Goal: Task Accomplishment & Management: Complete application form

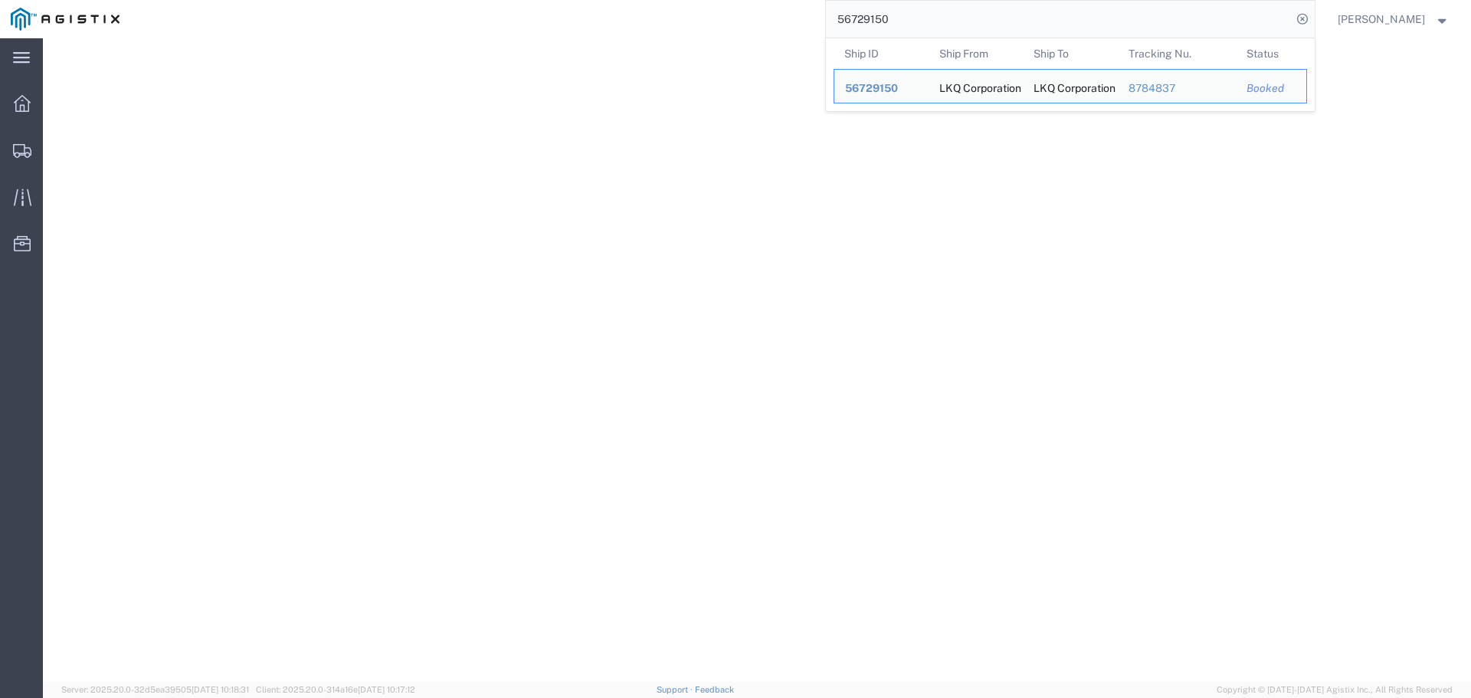
click at [886, 16] on input "56729150" at bounding box center [1059, 19] width 466 height 37
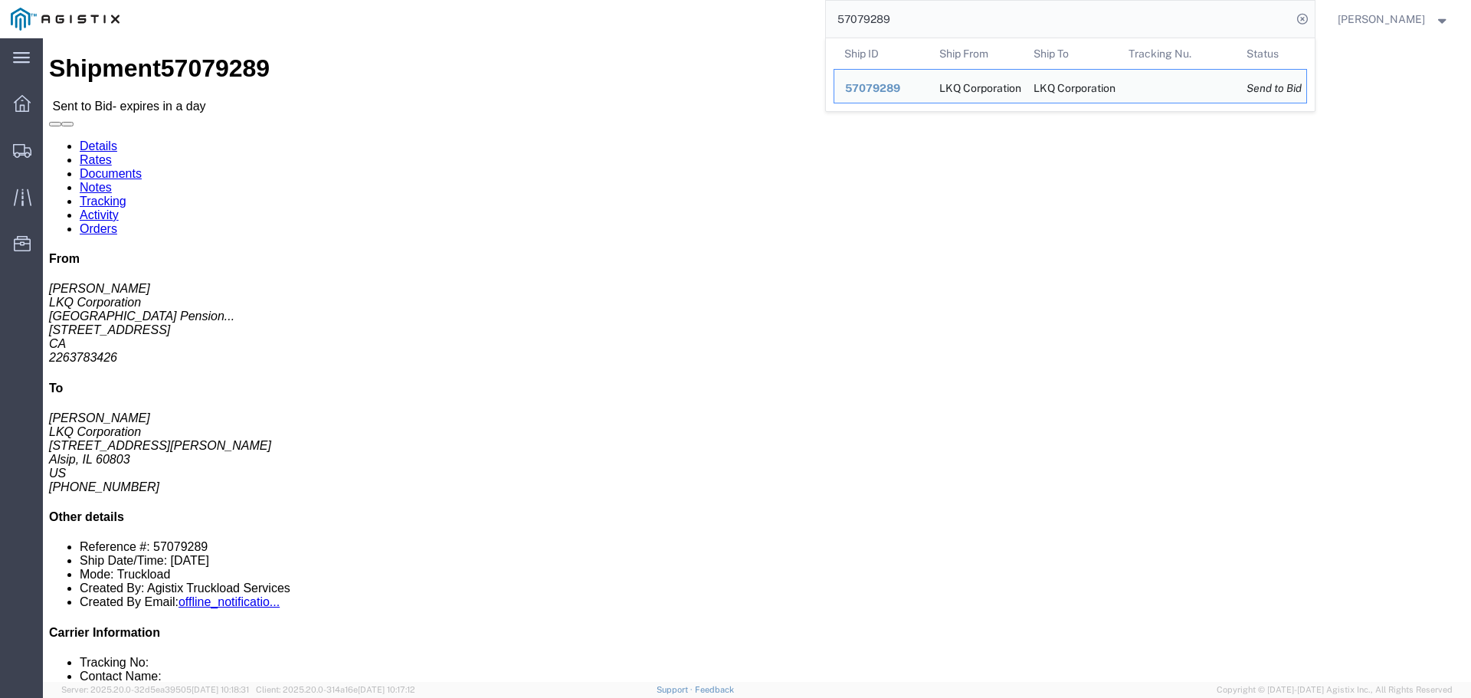
click at [853, 18] on input "57079289" at bounding box center [1059, 19] width 466 height 37
paste input "search"
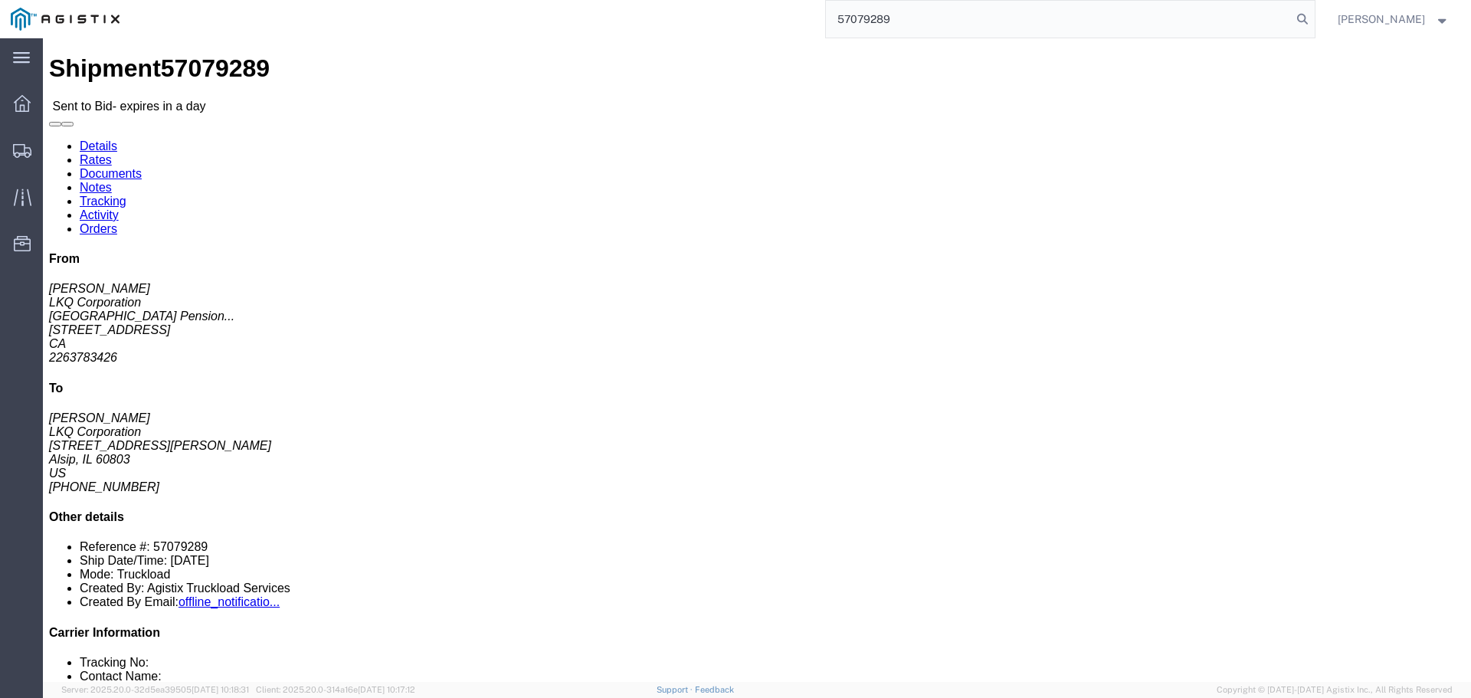
type input "57079289"
drag, startPoint x: 133, startPoint y: 214, endPoint x: 75, endPoint y: 208, distance: 57.8
click address "LKQ Corporation ([PERSON_NAME]) [STREET_ADDRESS] 2263783426 [EMAIL_ADDRESS][DOM…"
copy address "N5W 6C7"
click address "LKQ Corporation ([PERSON_NAME]) [STREET_ADDRESS][PERSON_NAME] [GEOGRAPHIC_DATA]…"
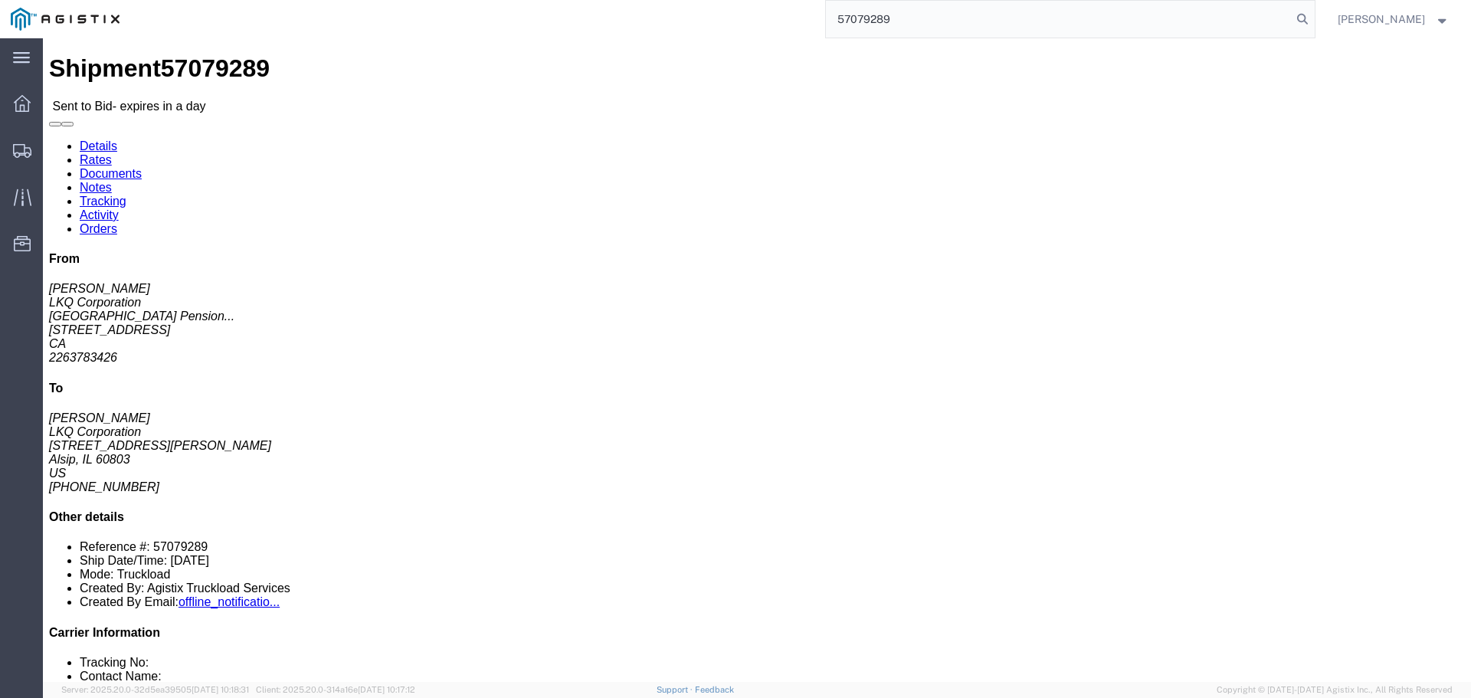
click address "LKQ Corporation ([PERSON_NAME]) [STREET_ADDRESS][PERSON_NAME] [GEOGRAPHIC_DATA]…"
copy address "60803"
click link "Enter / Modify Bid"
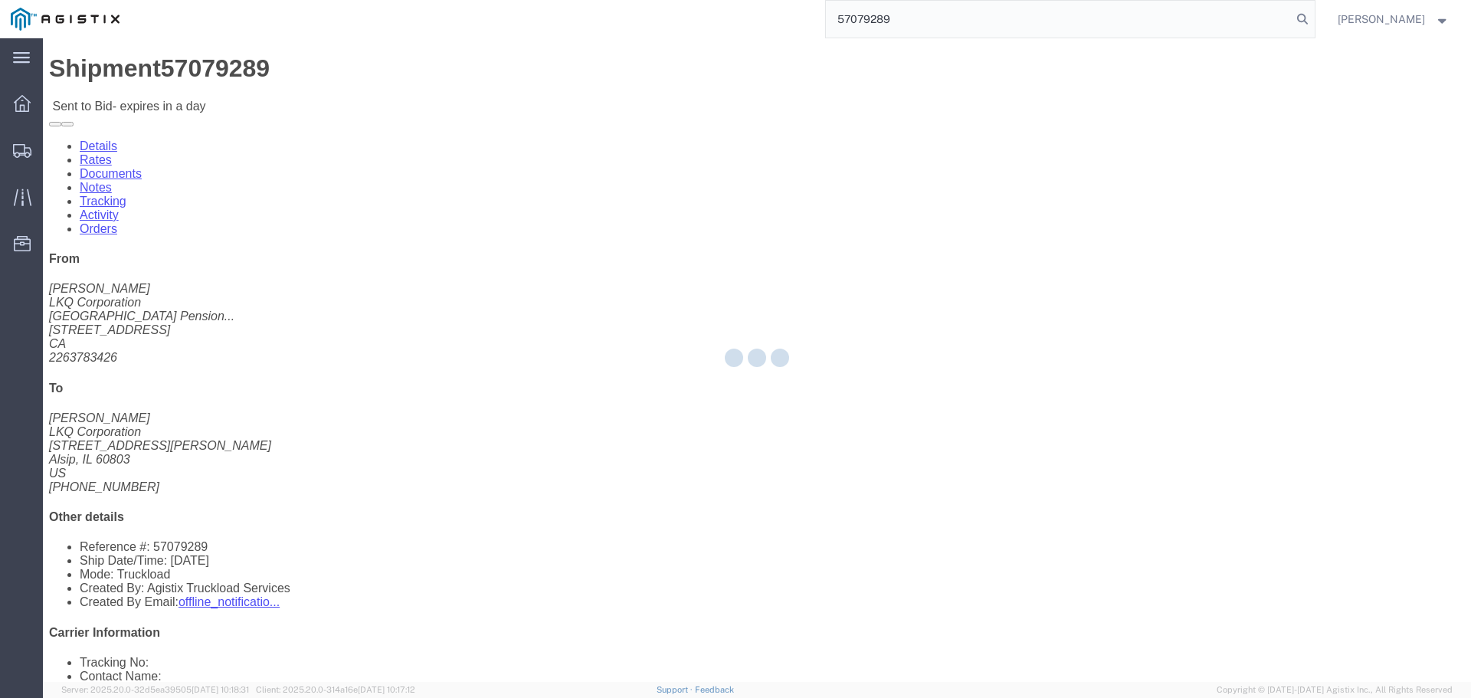
select select "4512"
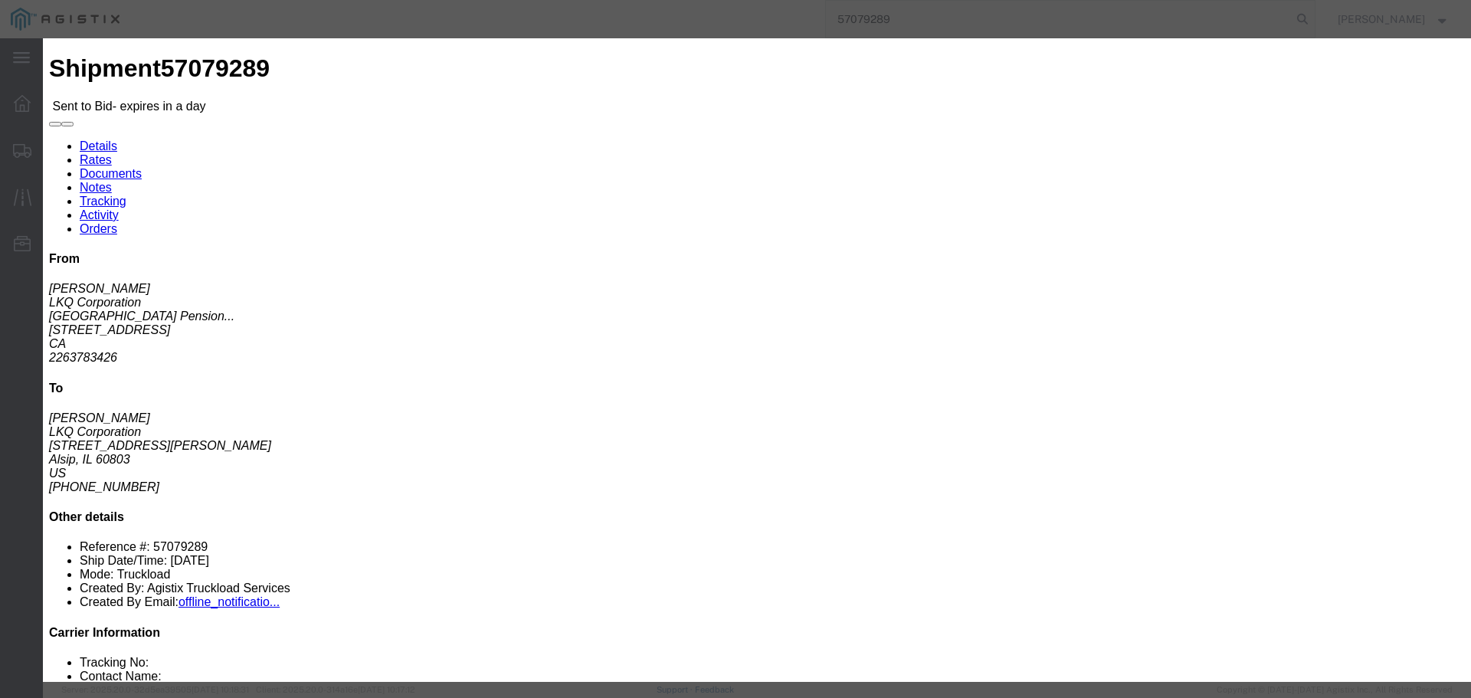
click input "text"
type input "1195"
click div "Bid Information Vendor Select [PERSON_NAME] Transportation Group, LLC Service L…"
click button "Submit"
click select "Select LTL 3 - 5 Day Less than Truckload Rail Reefer TL Standard 3 - 5 Day Truc…"
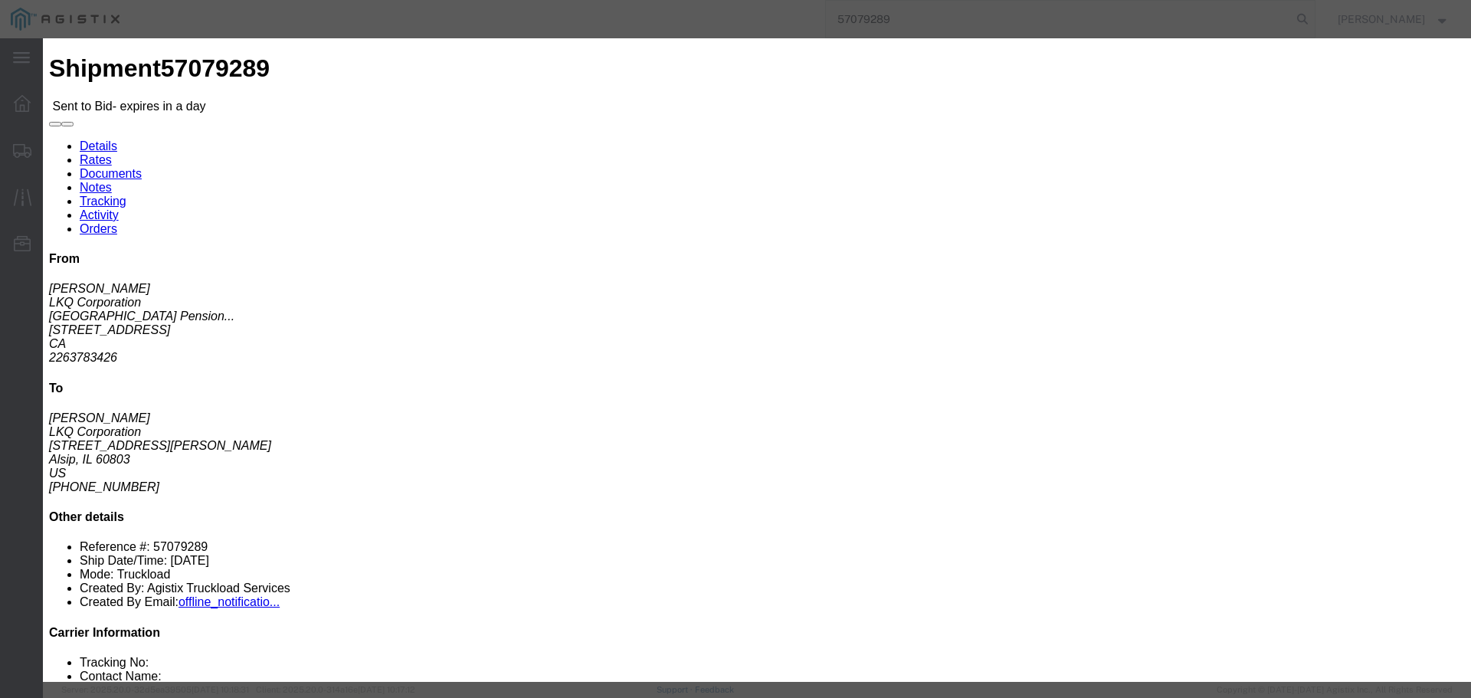
click input "1195"
drag, startPoint x: 820, startPoint y: 182, endPoint x: 809, endPoint y: 180, distance: 11.7
click select "Select LTL 3 - 5 Day Less than Truckload Rail Reefer TL Standard 3 - 5 Day Truc…"
select select "13784"
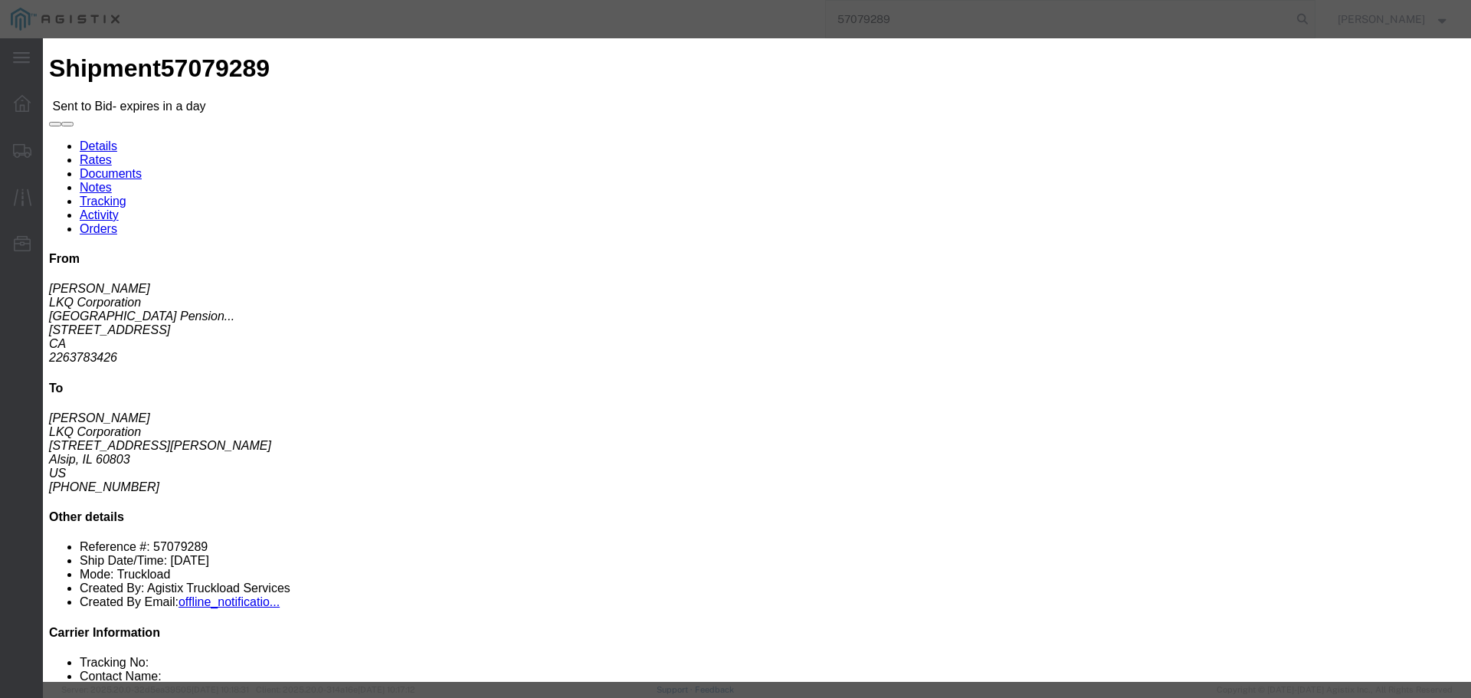
click select "Select LTL 3 - 5 Day Less than Truckload Rail Reefer TL Standard 3 - 5 Day Truc…"
click input "number"
paste input "1195"
type input "1195"
click div "Bid Information Vendor Select [PERSON_NAME] Transportation Group, LLC Service L…"
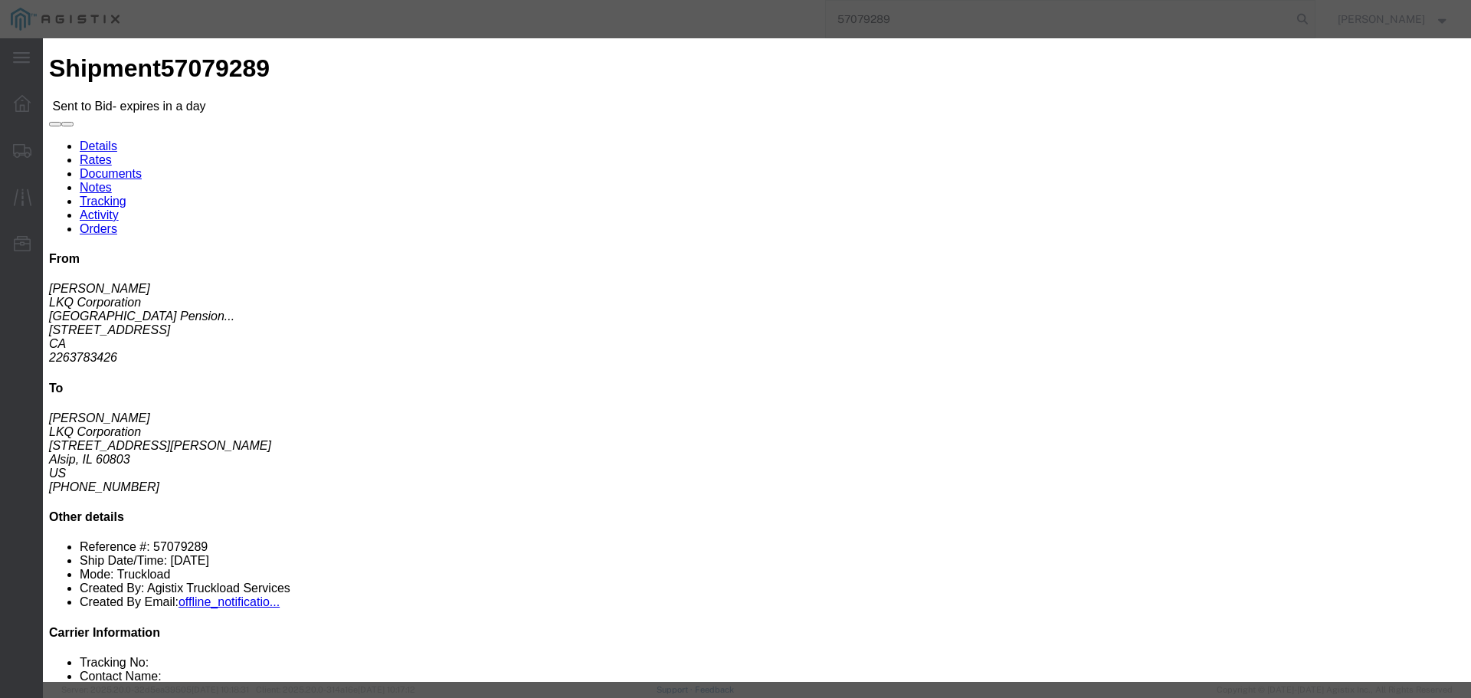
click input "1195"
type input "[GEOGRAPHIC_DATA]"
click button "Submit"
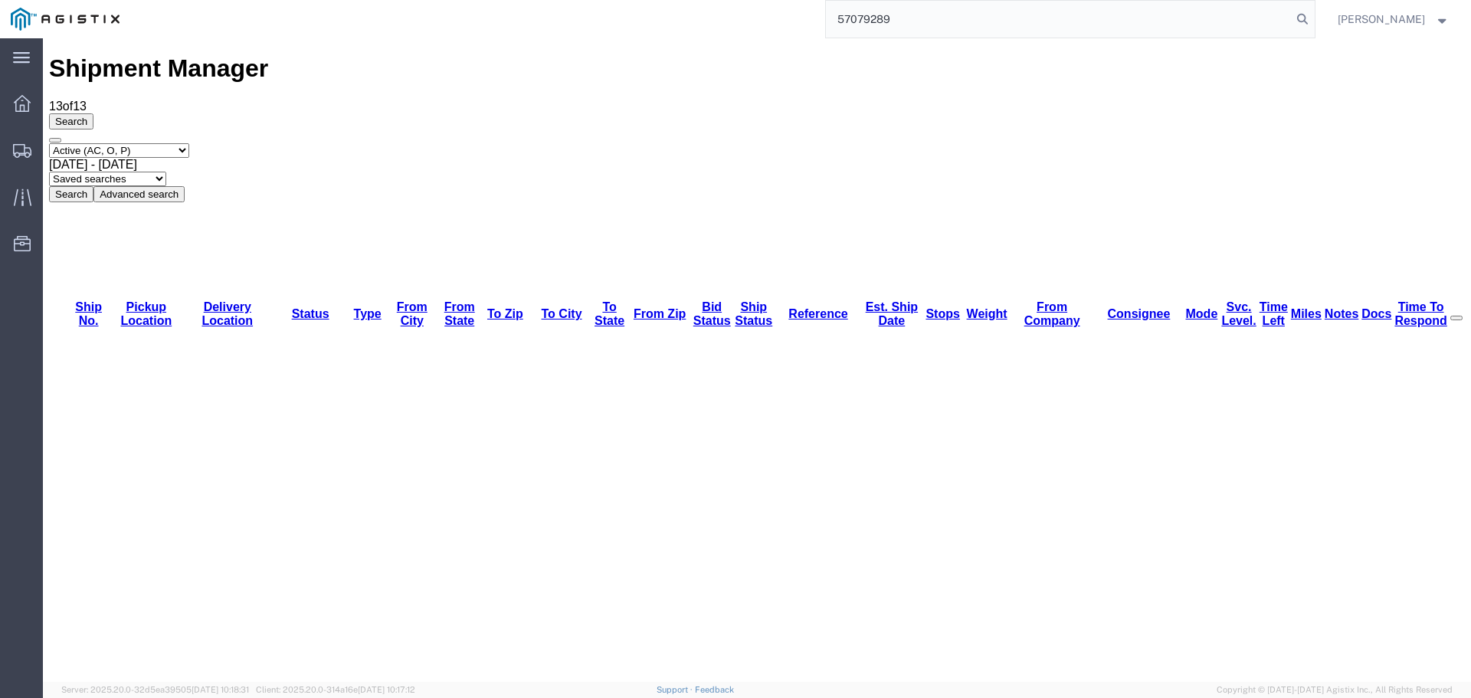
click at [863, 12] on input "57079289" at bounding box center [1059, 19] width 466 height 37
paste input "535"
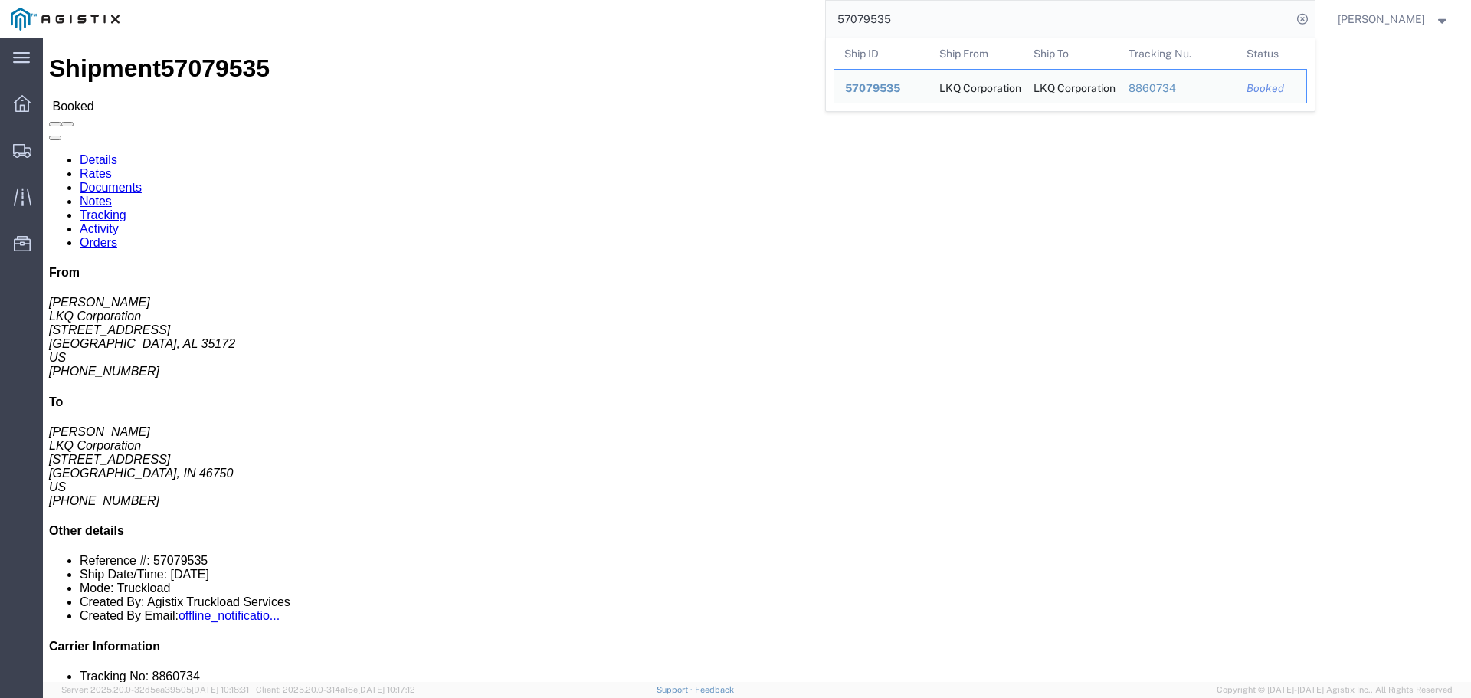
click at [896, 20] on input "57079535" at bounding box center [1059, 19] width 466 height 37
paste input "8942"
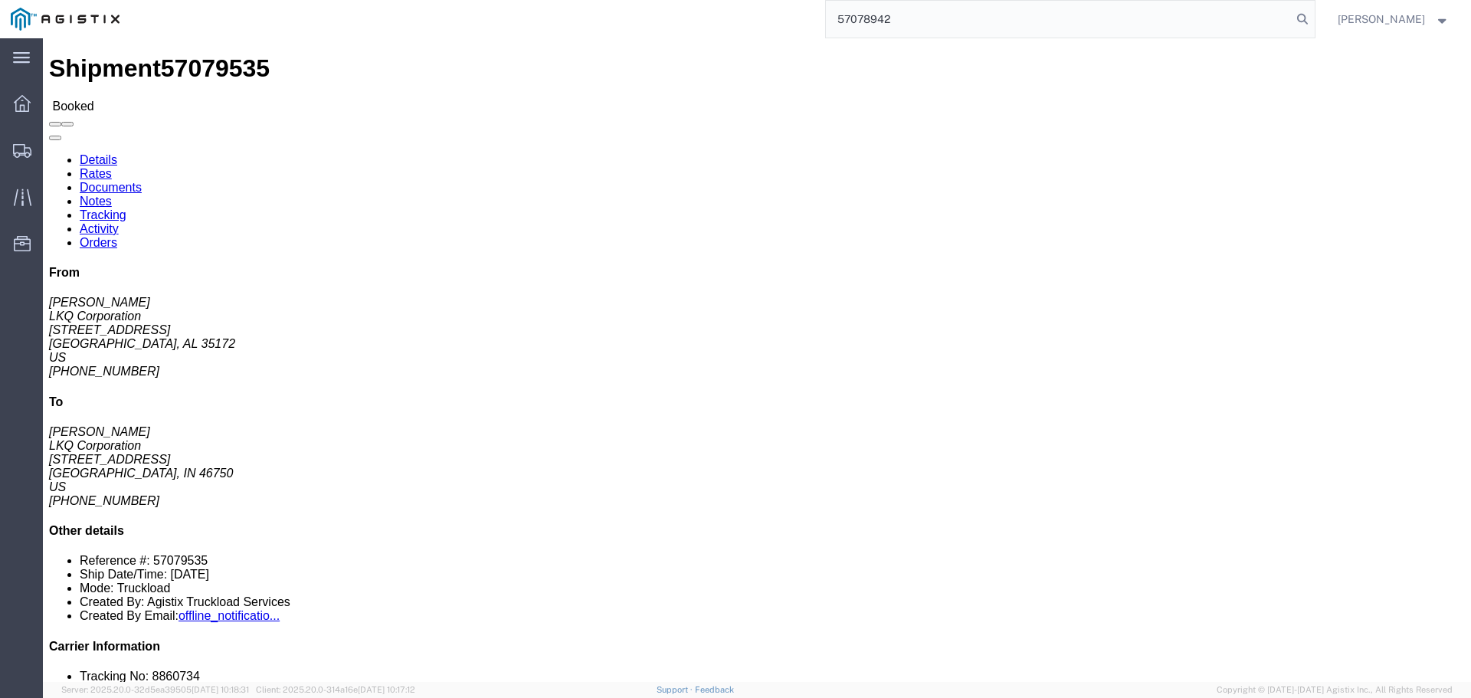
type input "57078942"
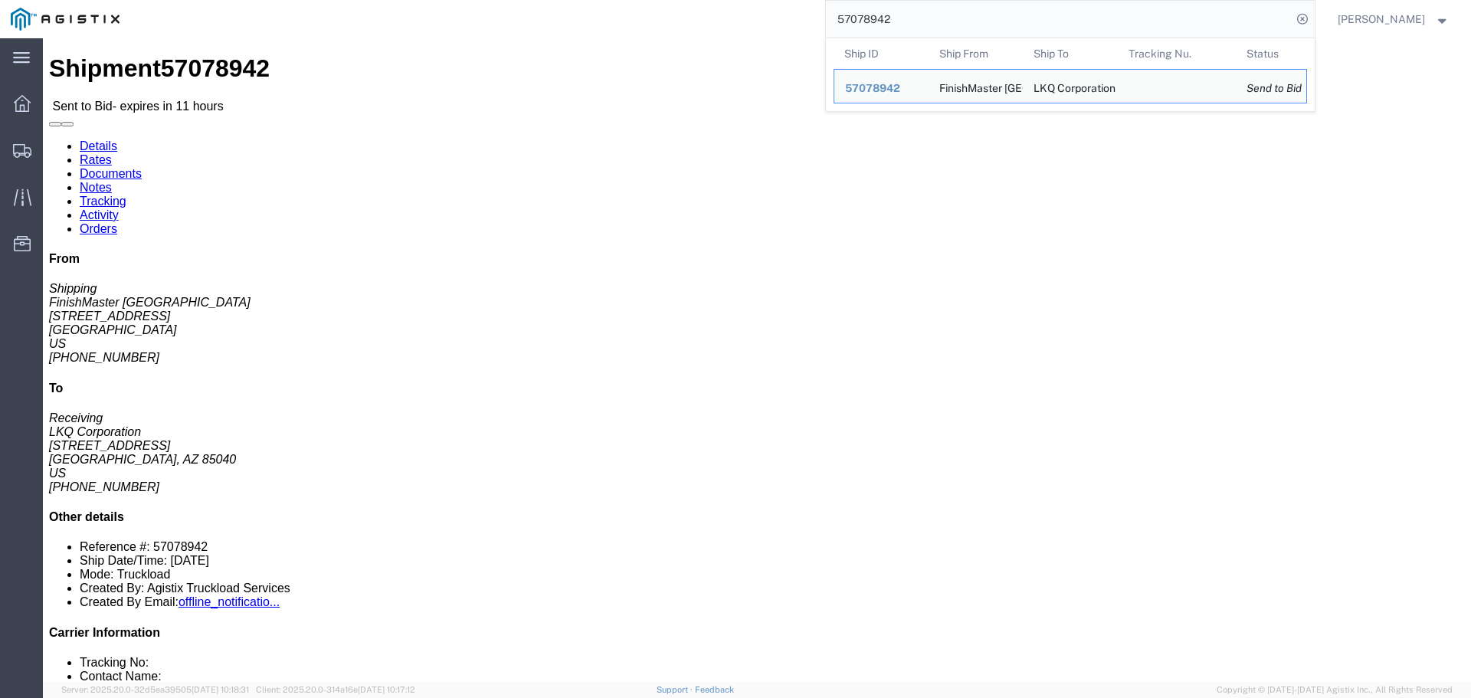
click link "Enter / Modify Bid"
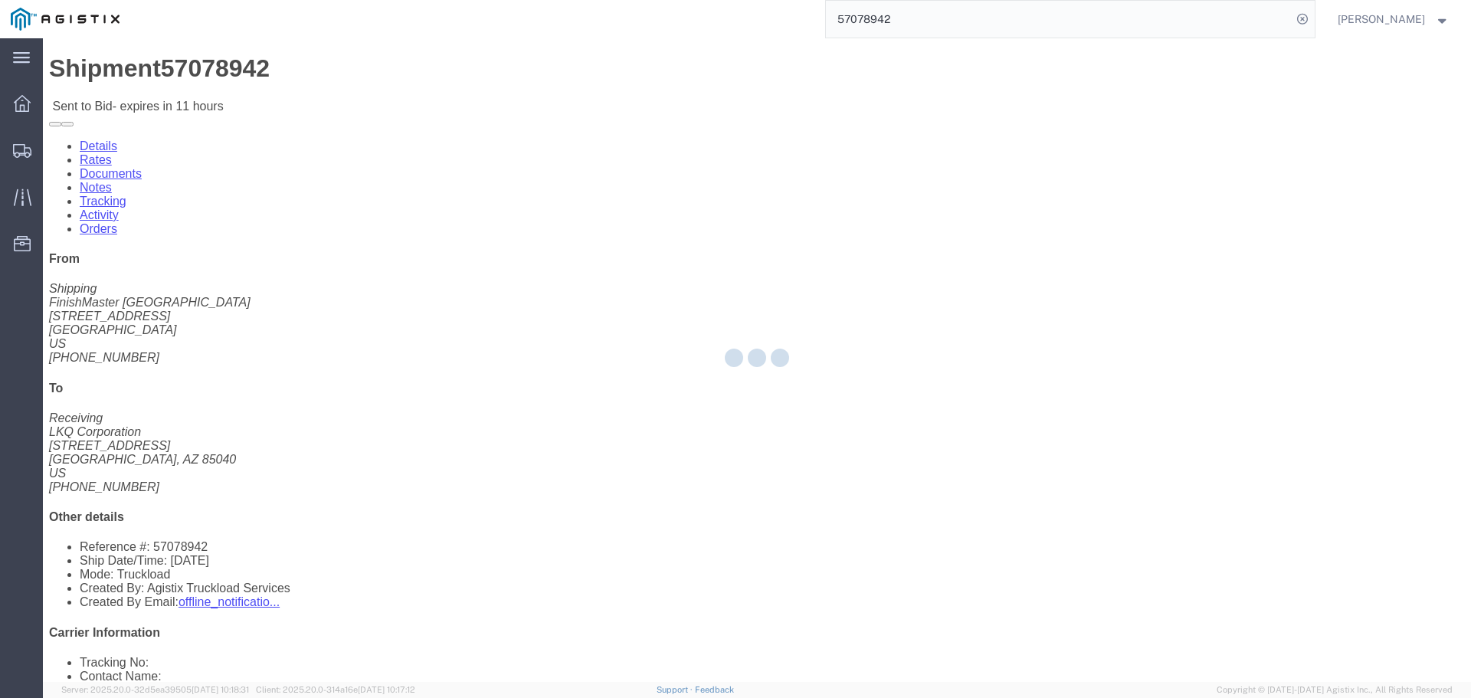
select select "4512"
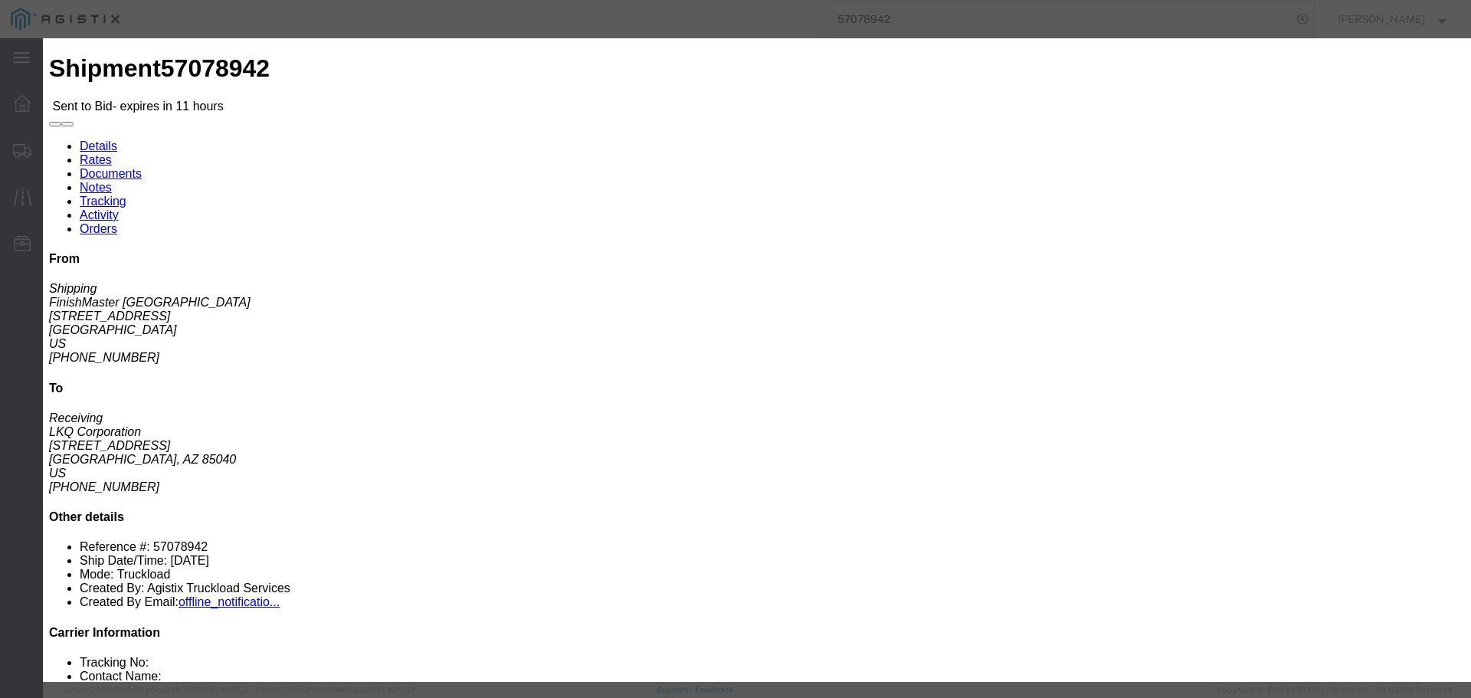
click select "Select LTL 3 - 5 Day Less than Truckload Rail Reefer TL Standard 3 - 5 Day Truc…"
select select "13784"
click select "Select LTL 3 - 5 Day Less than Truckload Rail Reefer TL Standard 3 - 5 Day Truc…"
click input "text"
type input "1"
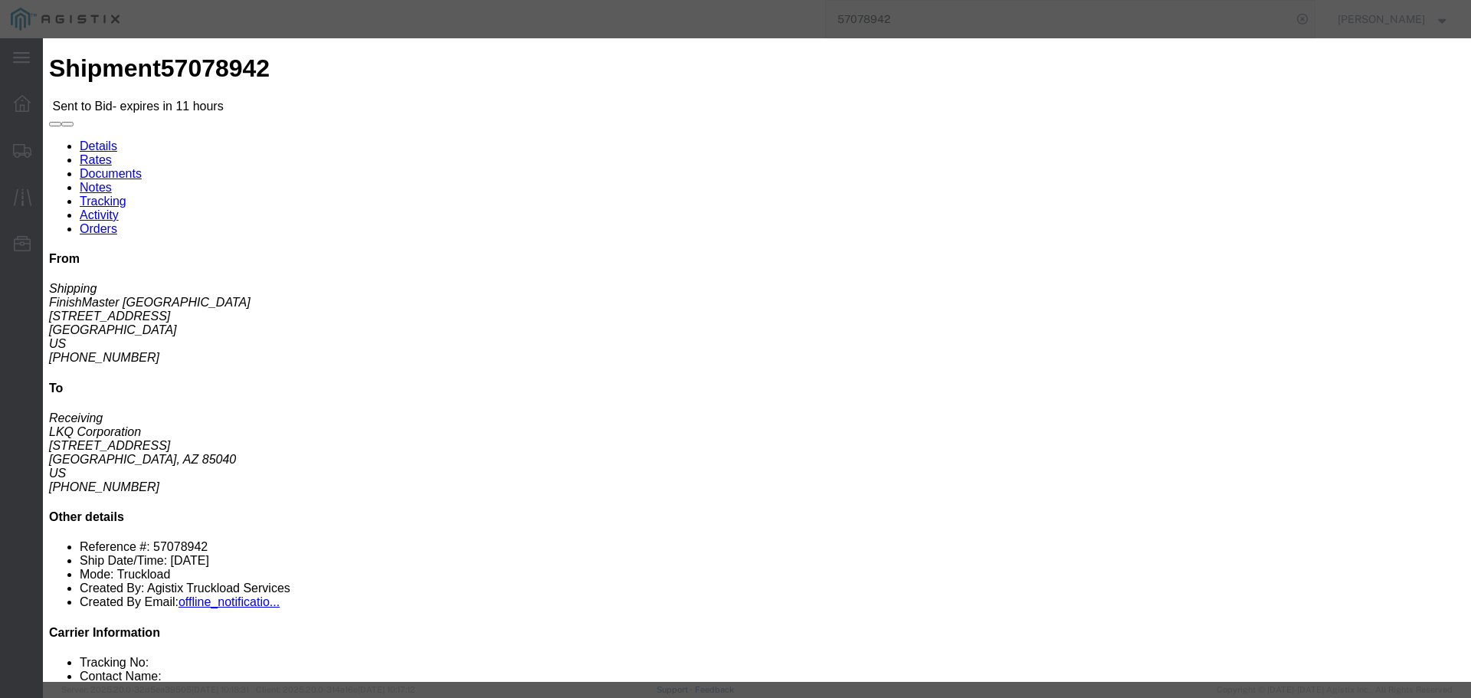
click div "Bid Information Vendor Select [PERSON_NAME] Transportation Group, LLC Service L…"
click input "Accept Terms"
checkbox input "true"
click h3 "Enter Bid"
click icon "button"
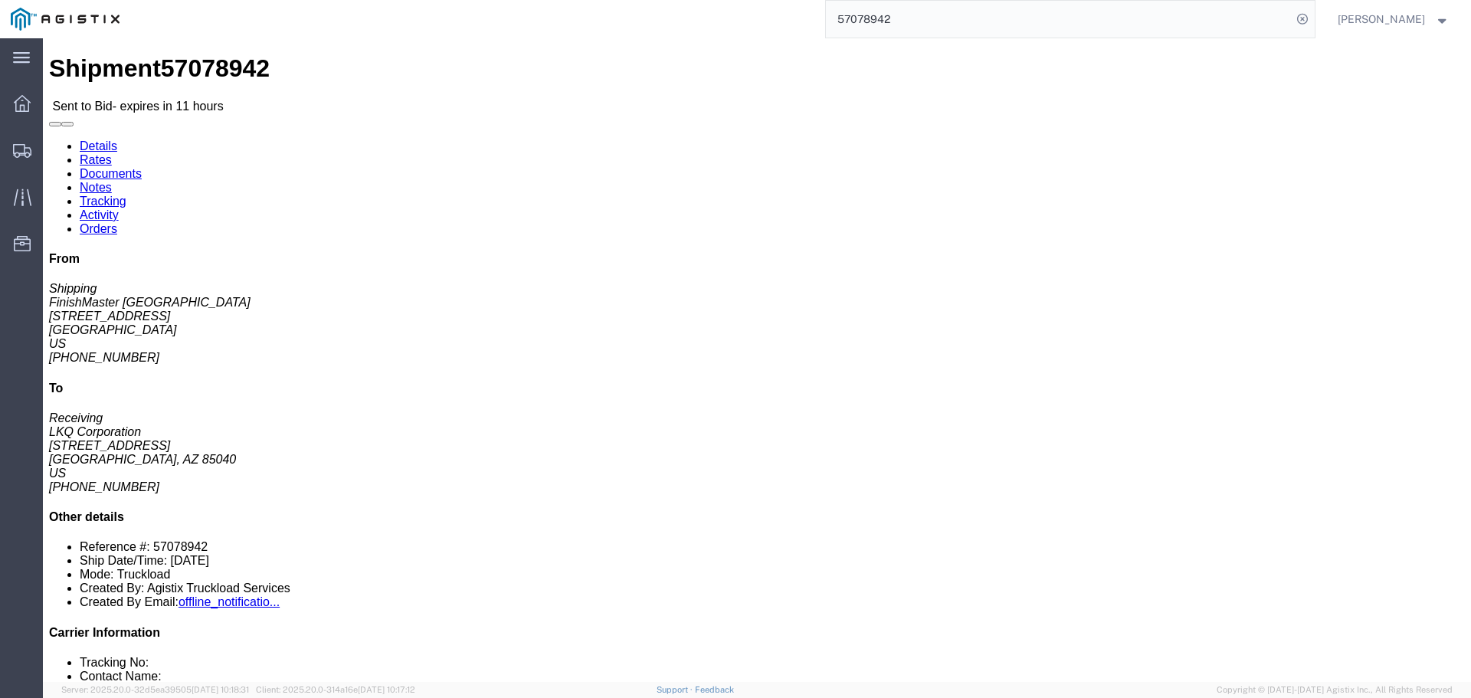
click address "LKQ Corporation (Receiving) [STREET_ADDRESS] [PHONE_NUMBER] [EMAIL_ADDRESS][DOM…"
copy address "85040"
click address "LKQ Corporation (Receiving) [STREET_ADDRESS] [PHONE_NUMBER] [EMAIL_ADDRESS][DOM…"
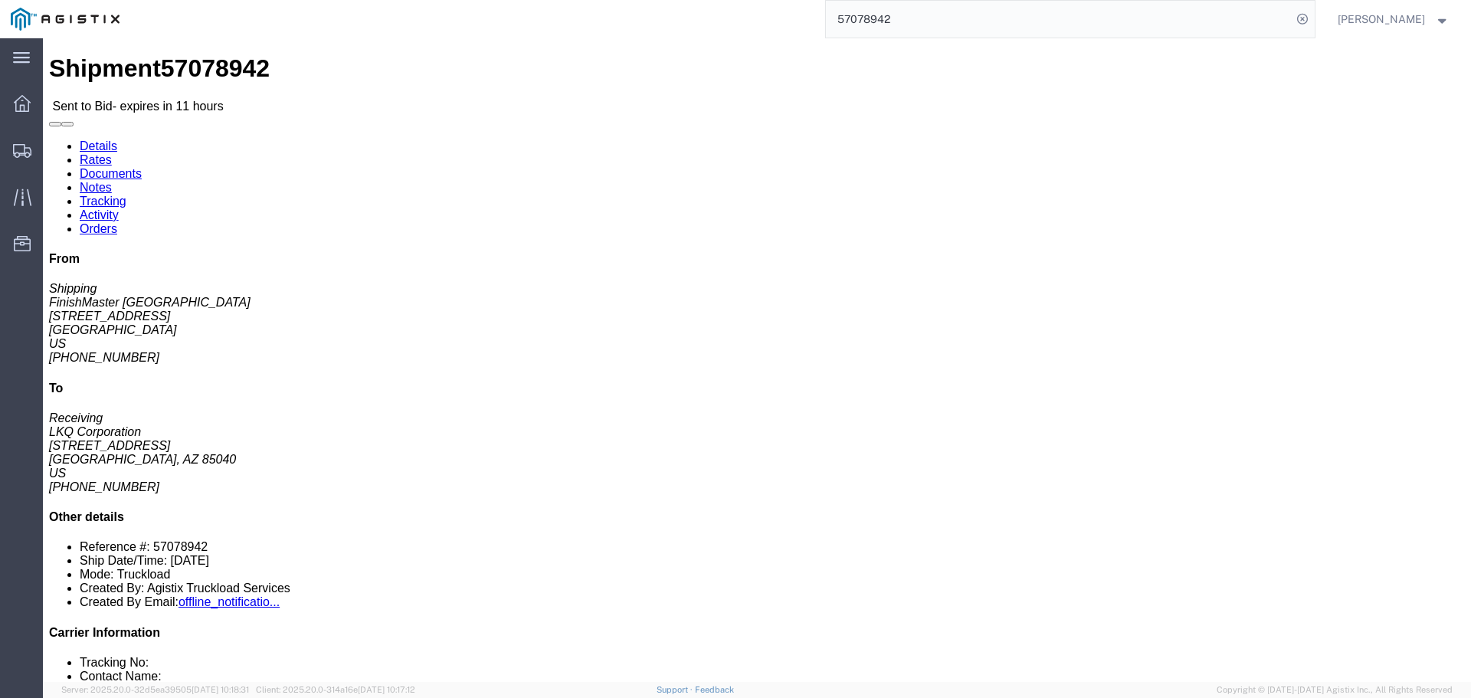
click address "LKQ Corporation (Receiving) [STREET_ADDRESS] [PHONE_NUMBER] [EMAIL_ADDRESS][DOM…"
click link "Enter / Modify Bid"
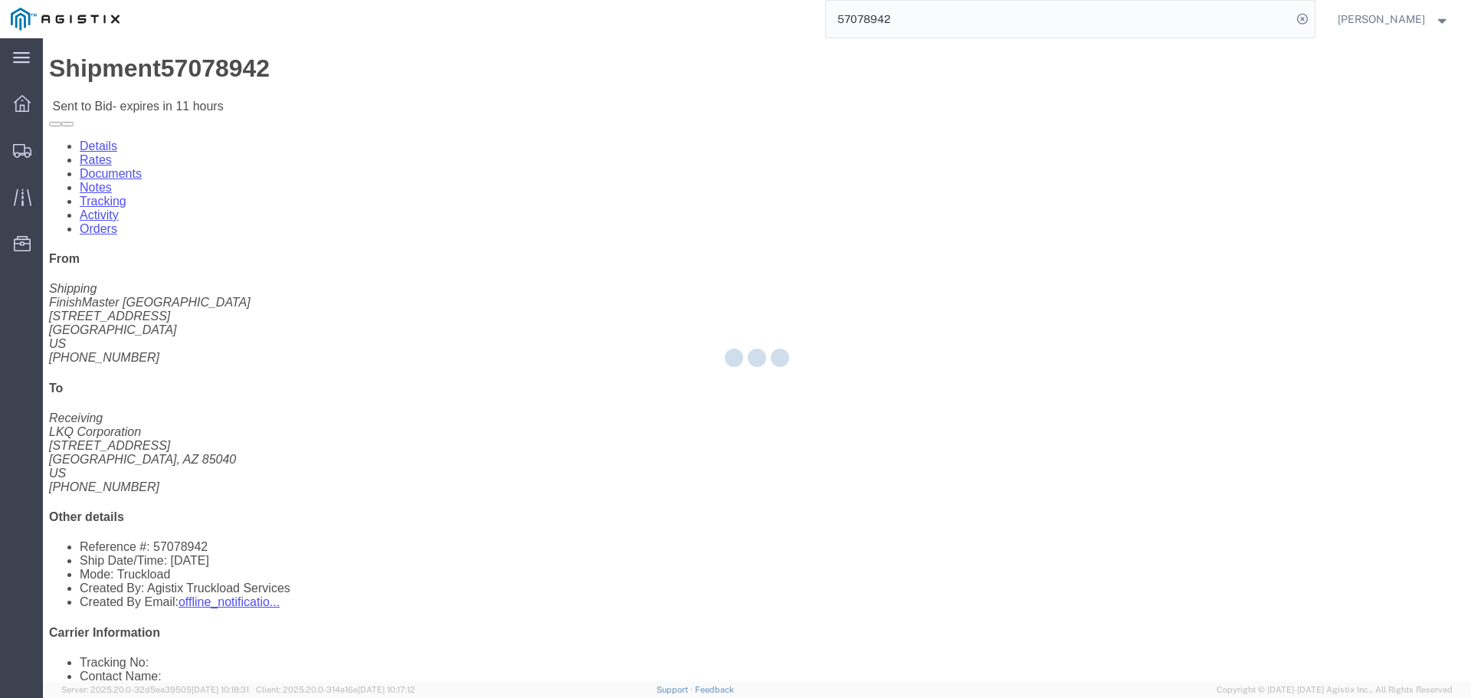
select select "4512"
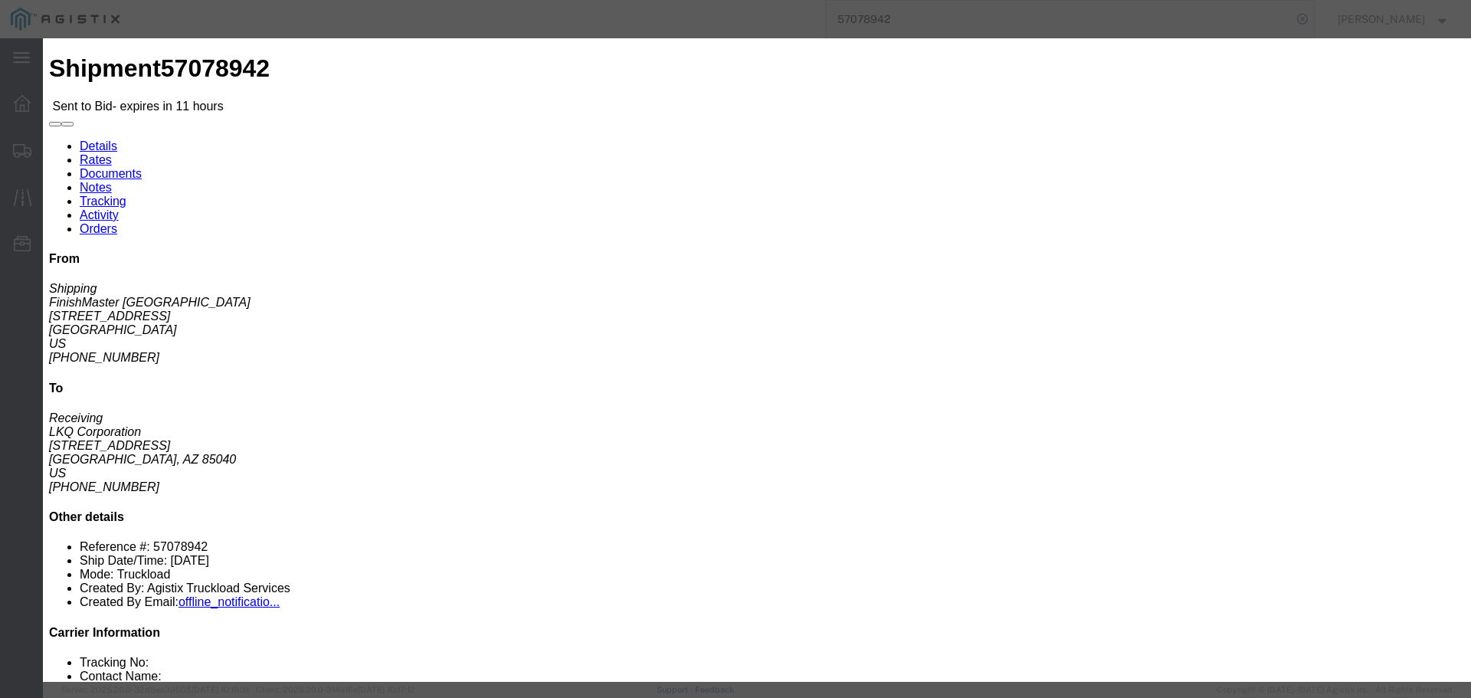
click input "Accept Terms"
checkbox input "true"
click select "Select LTL 3 - 5 Day Less than Truckload Rail Reefer TL Standard 3 - 5 Day Truc…"
select select "13784"
click select "Select LTL 3 - 5 Day Less than Truckload Rail Reefer TL Standard 3 - 5 Day Truc…"
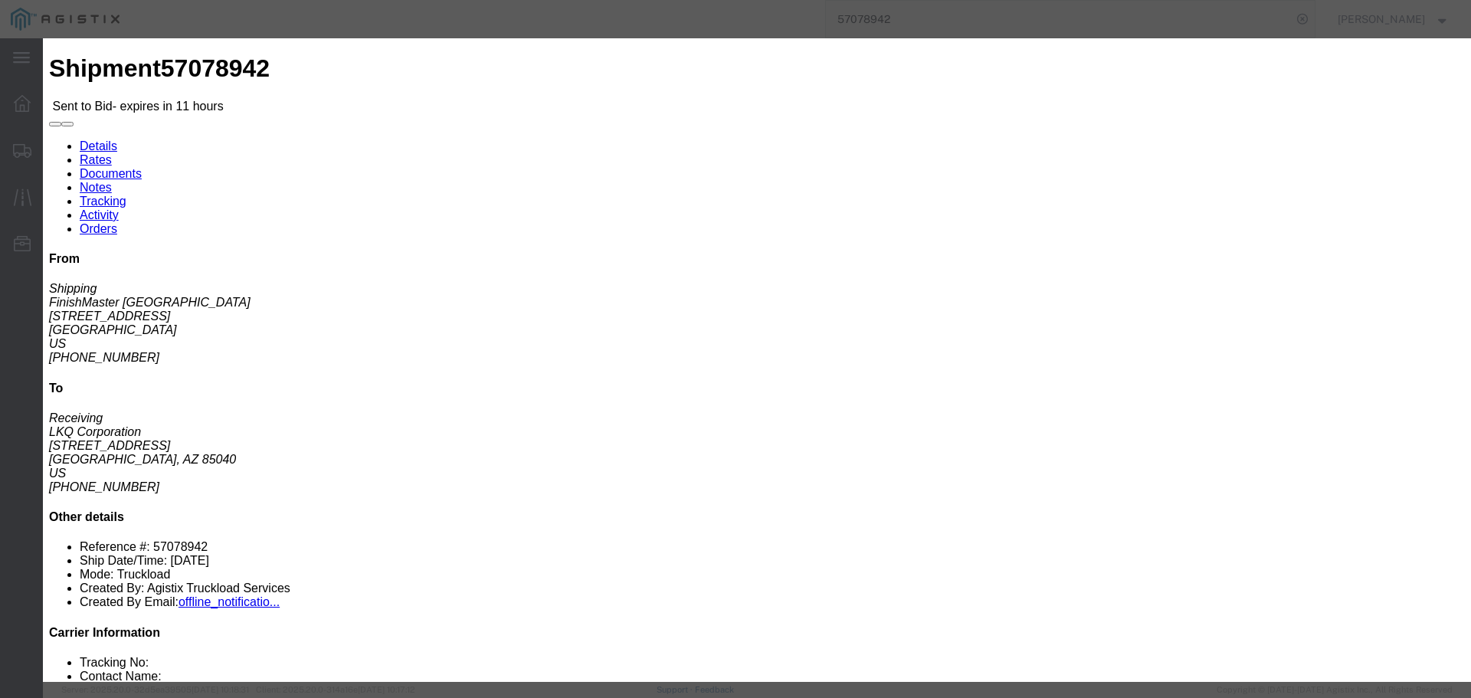
click input "text"
type input "Haz"
click select "Select Air Less than Truckload Multi-Leg Ocean Freight Rail Small Parcel Truckl…"
click div
click input "number"
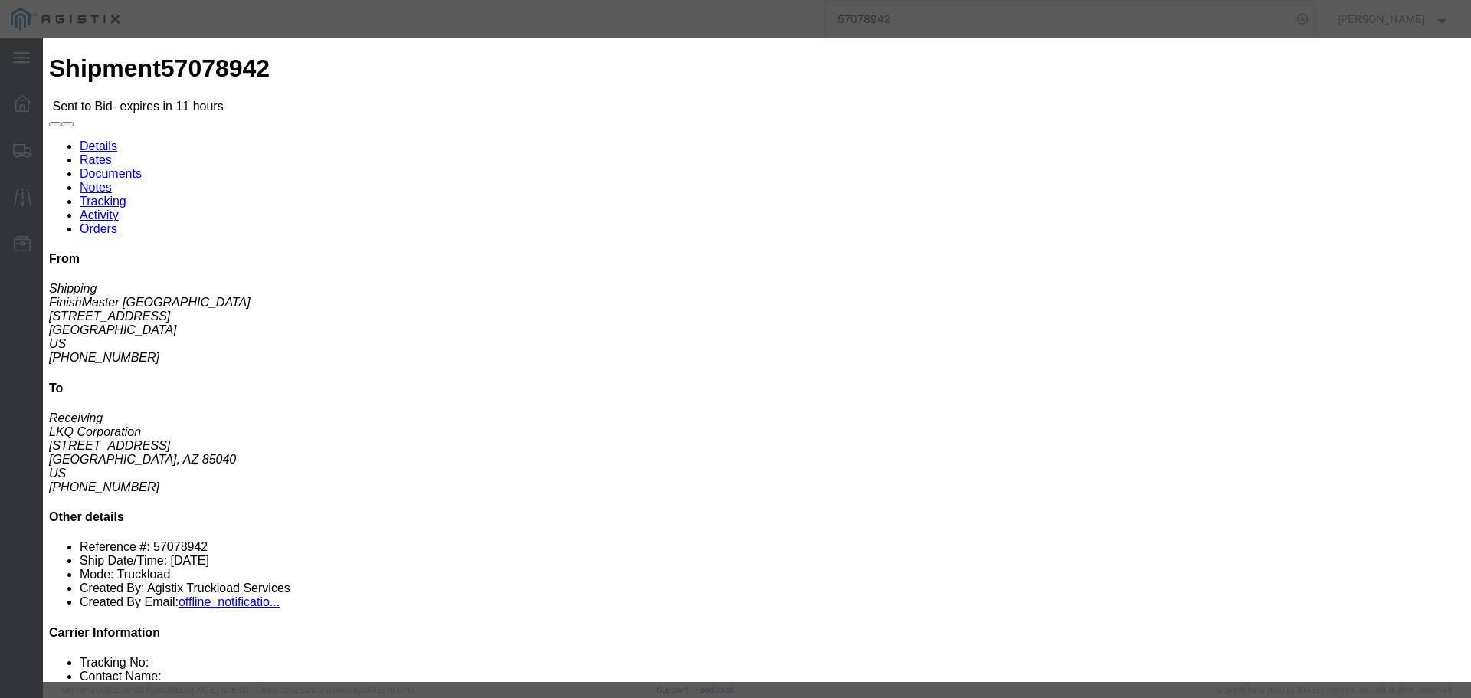
type input "2650"
click button "Submit"
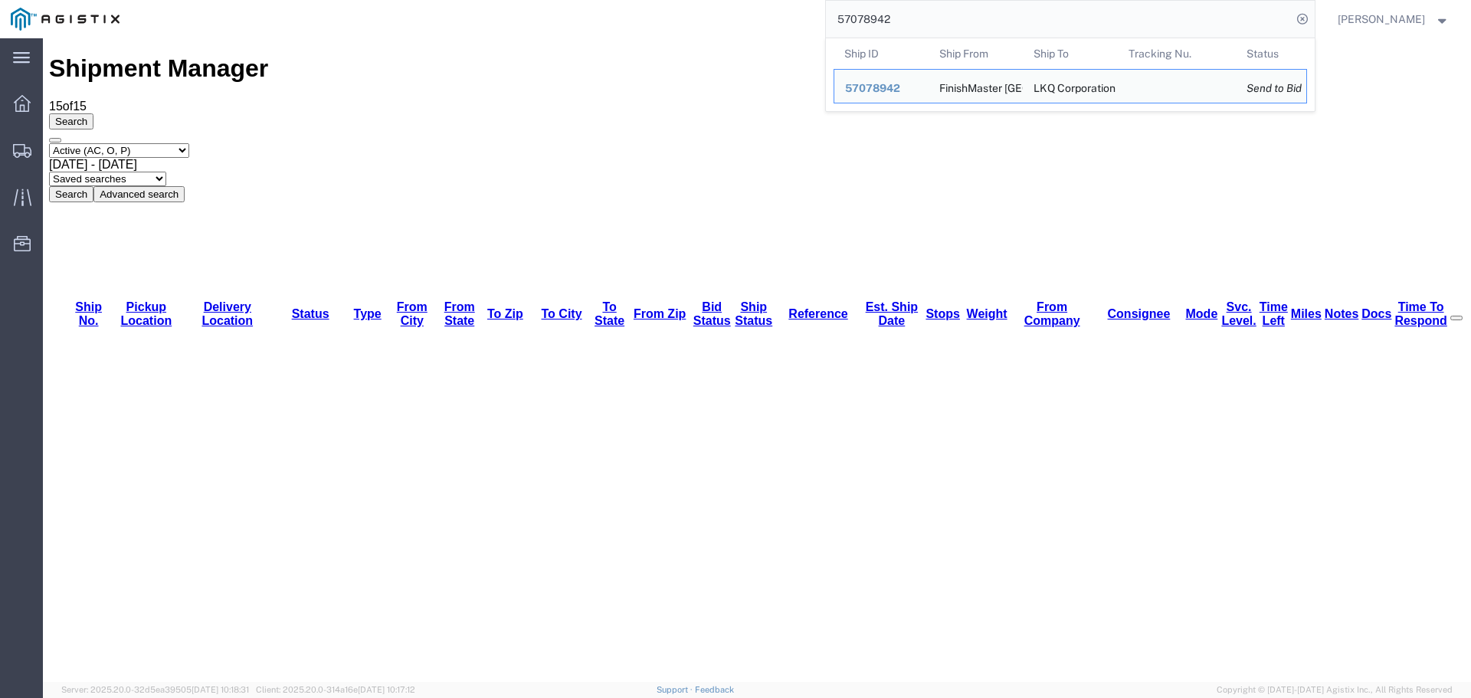
click at [860, 11] on input "57078942" at bounding box center [1059, 19] width 466 height 37
paste input "9738"
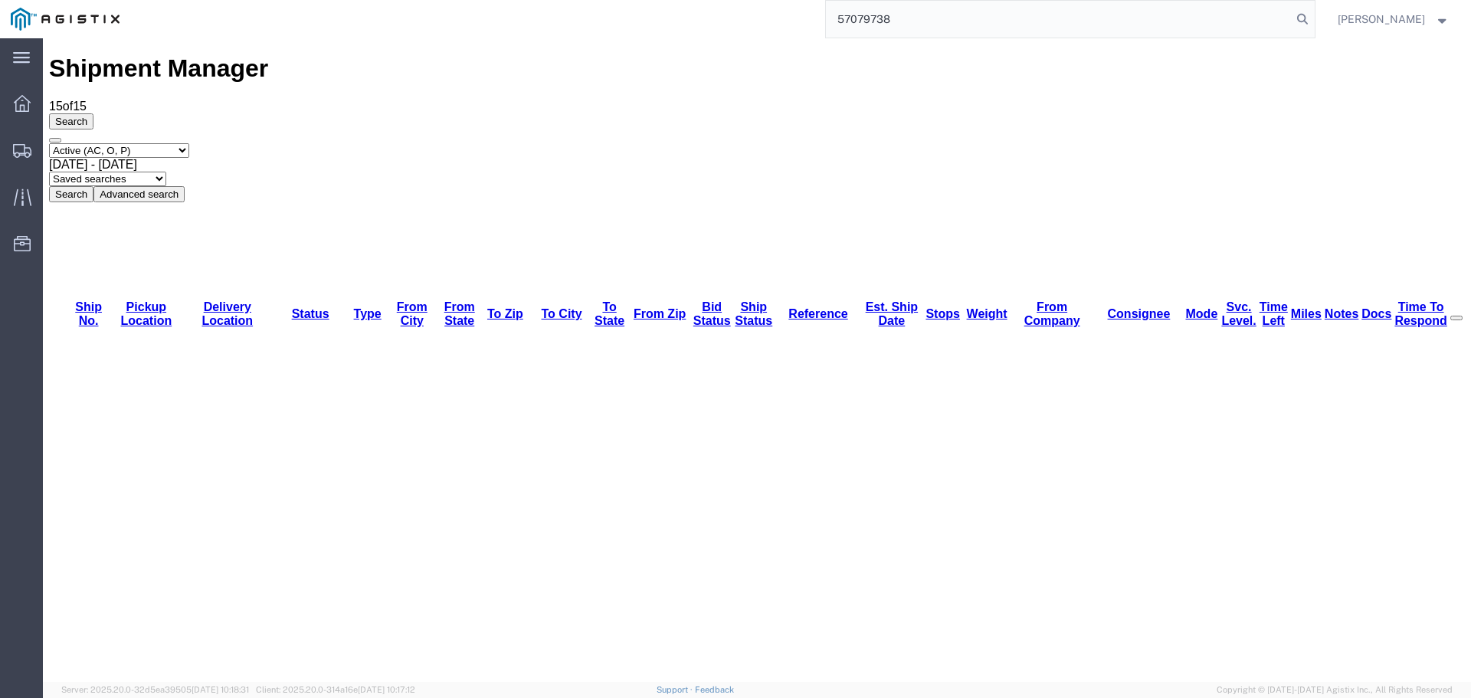
type input "57079738"
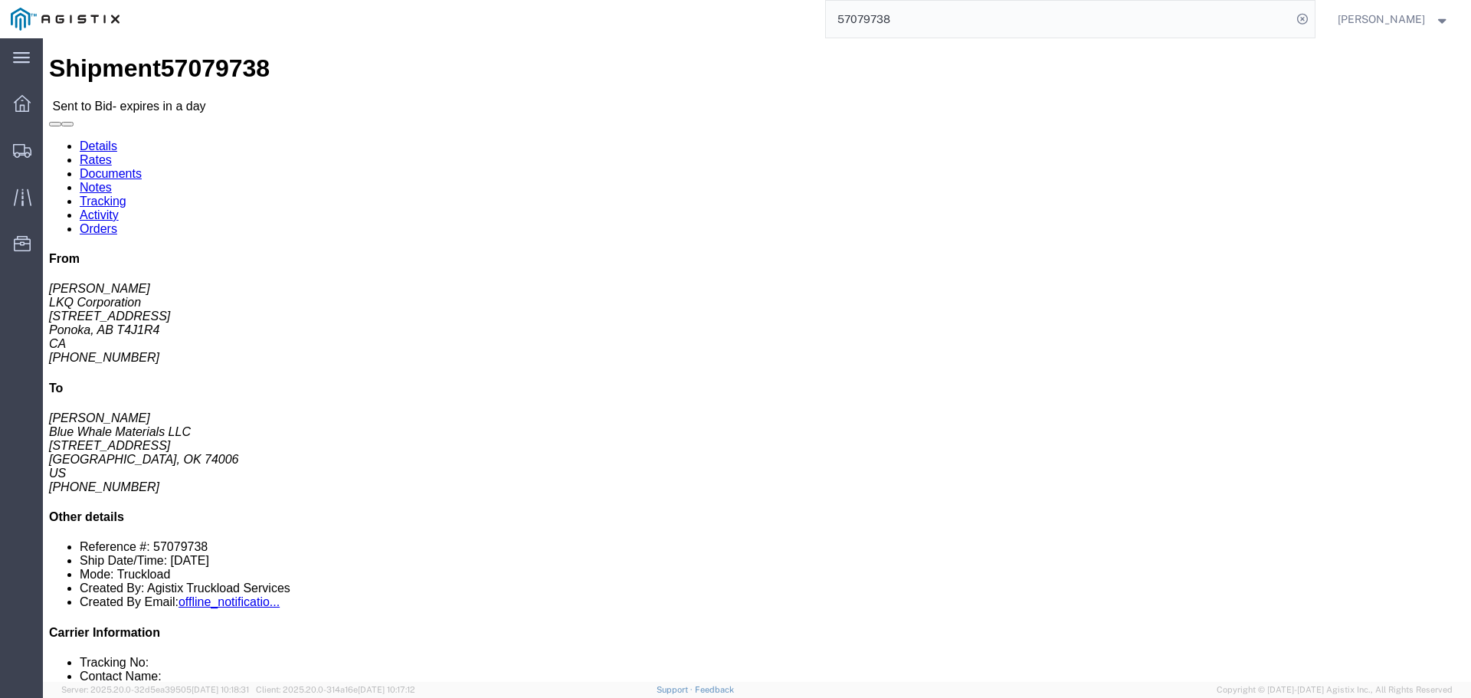
drag, startPoint x: 100, startPoint y: 194, endPoint x: 77, endPoint y: 197, distance: 23.2
click address "LKQ Corporation ([PERSON_NAME]) [STREET_ADDRESS] 403-783-5189 ext. 3305 [EMAIL_…"
copy address "T4J1R4"
click address "Blue Whale Materials LLC ([PERSON_NAME]) [STREET_ADDRESS] [PHONE_NUMBER] [EMAIL…"
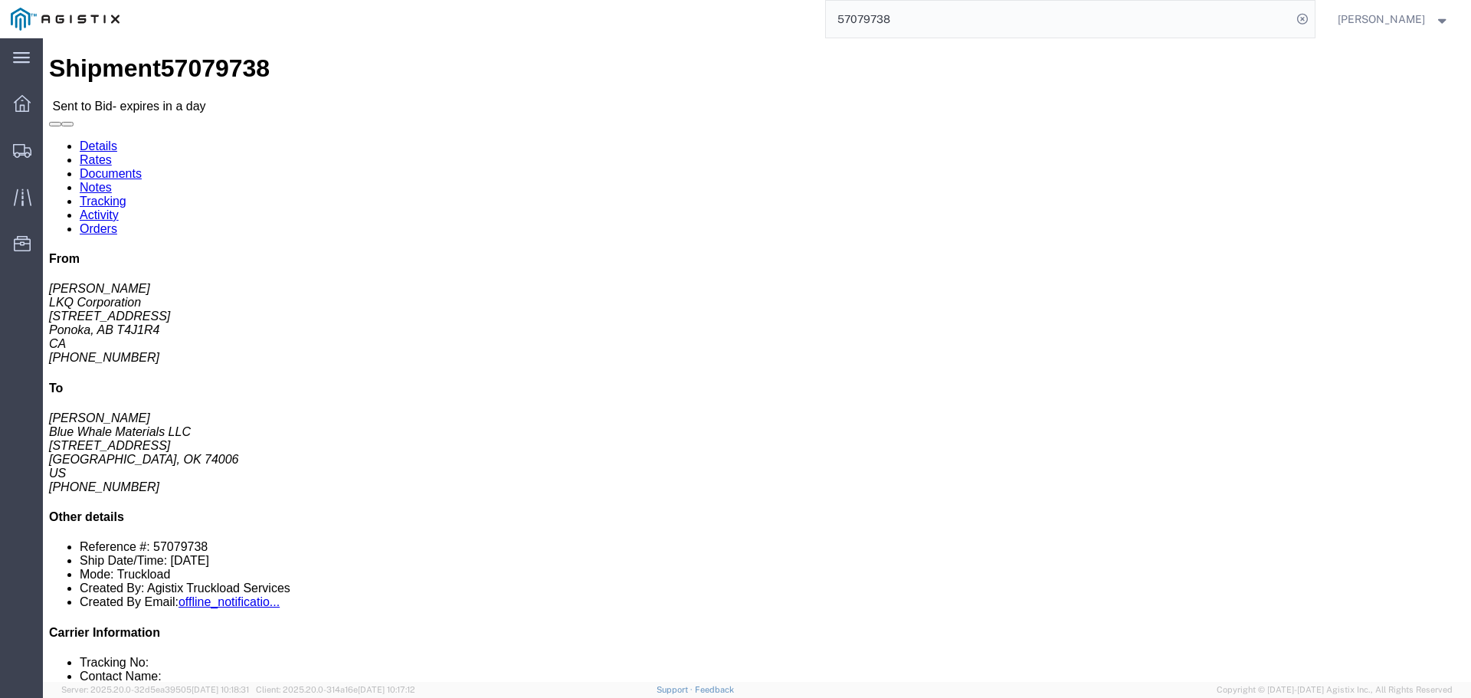
copy address "74006"
click link "Enter / Modify Bid"
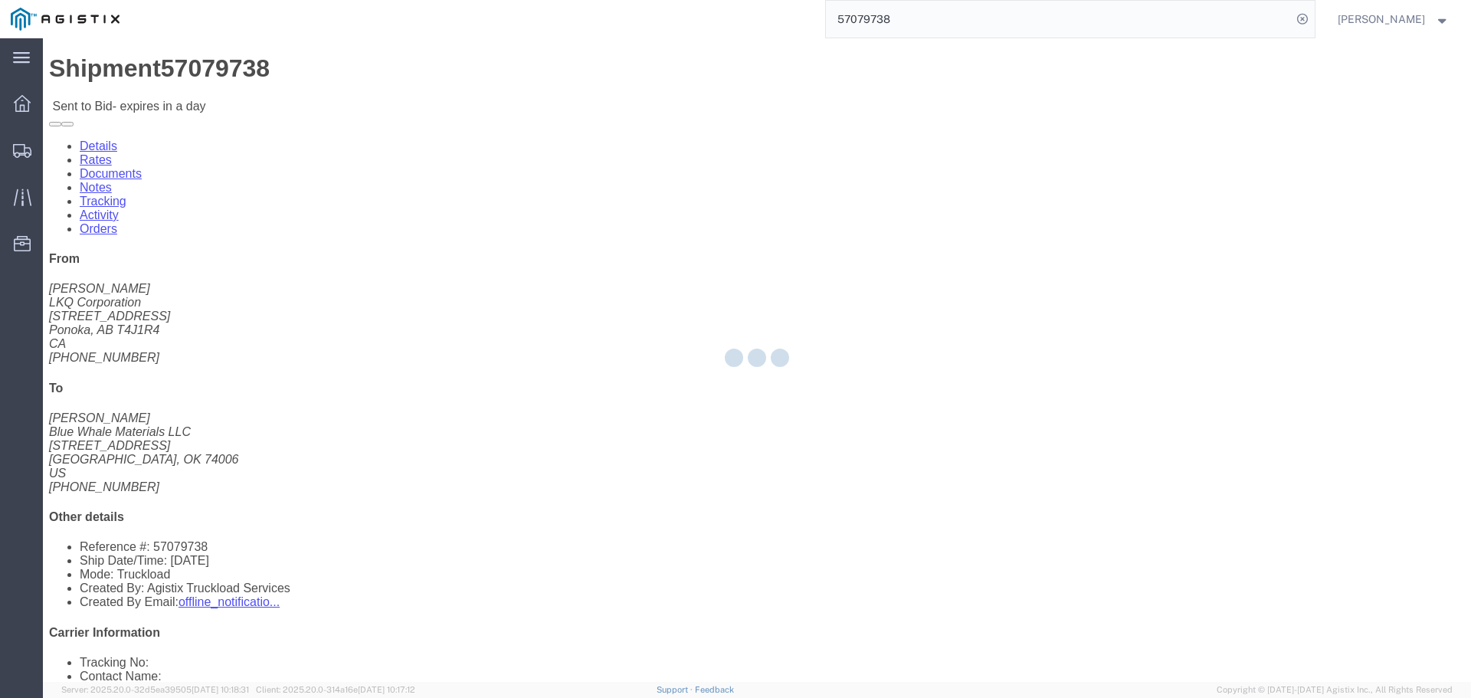
select select "4512"
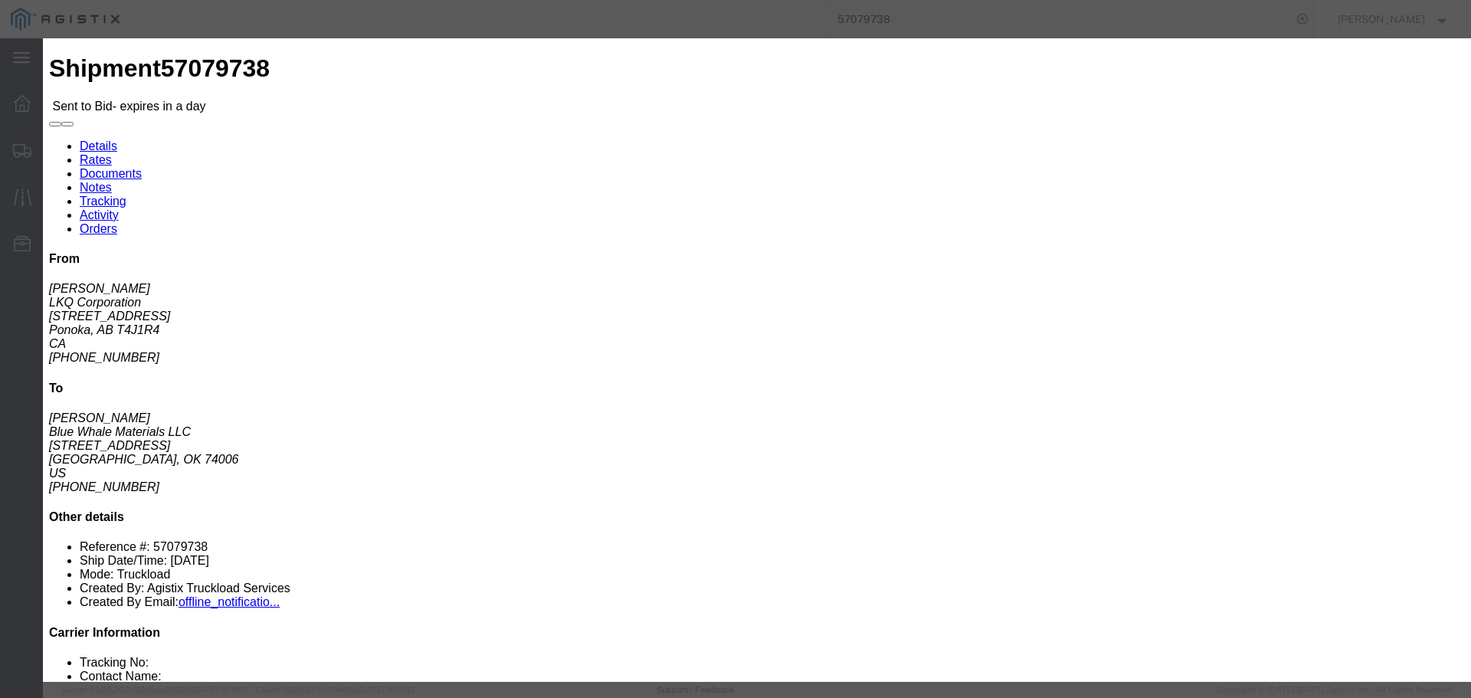
click input "text"
type input "canada 2"
click select "Select LTL 3 - 5 Day Less than Truckload Rail Reefer TL Standard 3 - 5 Day Truc…"
select select "13784"
click select "Select LTL 3 - 5 Day Less than Truckload Rail Reefer TL Standard 3 - 5 Day Truc…"
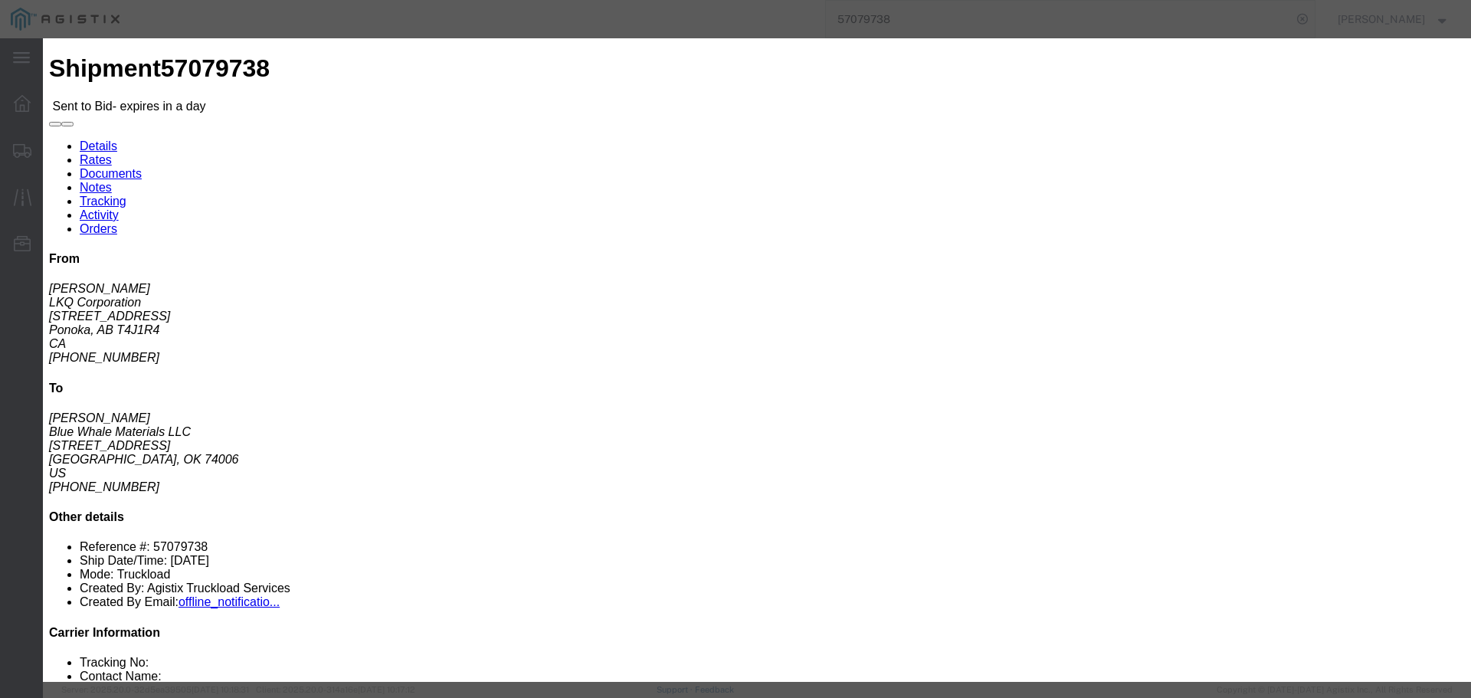
click input "number"
type input "3275"
click button "Submit"
